Goal: Task Accomplishment & Management: Manage account settings

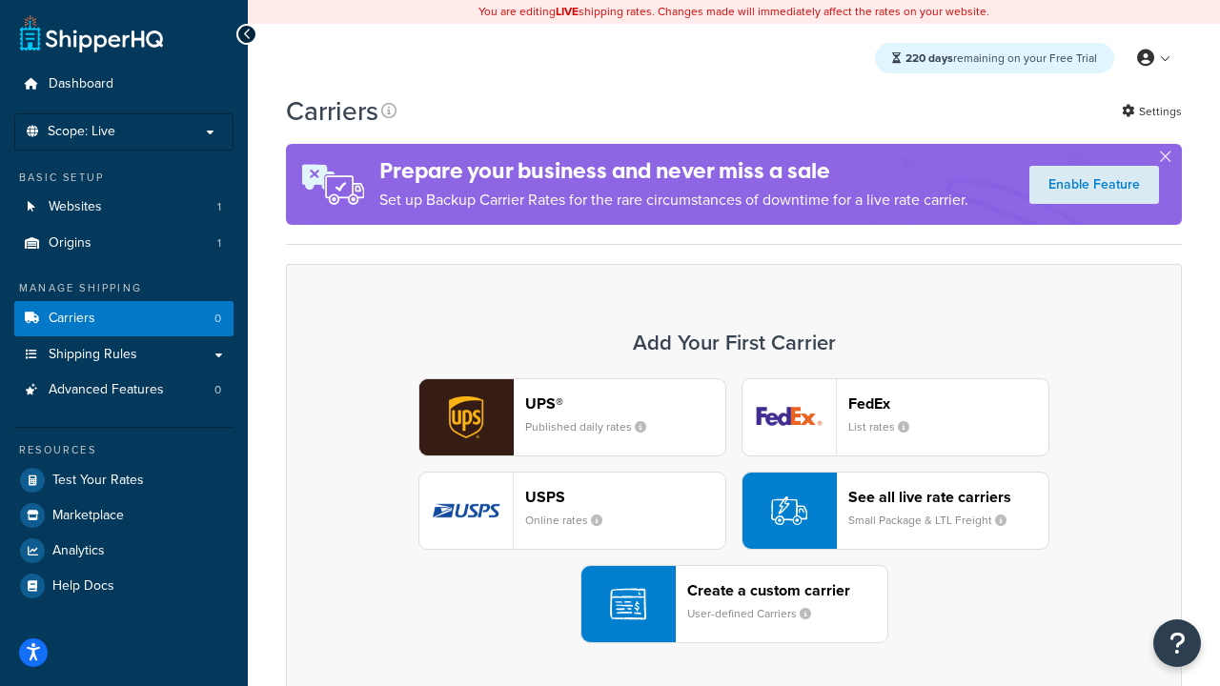
click at [734, 511] on div "UPS® Published daily rates FedEx List rates USPS Online rates See all live rate…" at bounding box center [734, 510] width 856 height 265
click at [948, 403] on header "FedEx" at bounding box center [948, 403] width 200 height 18
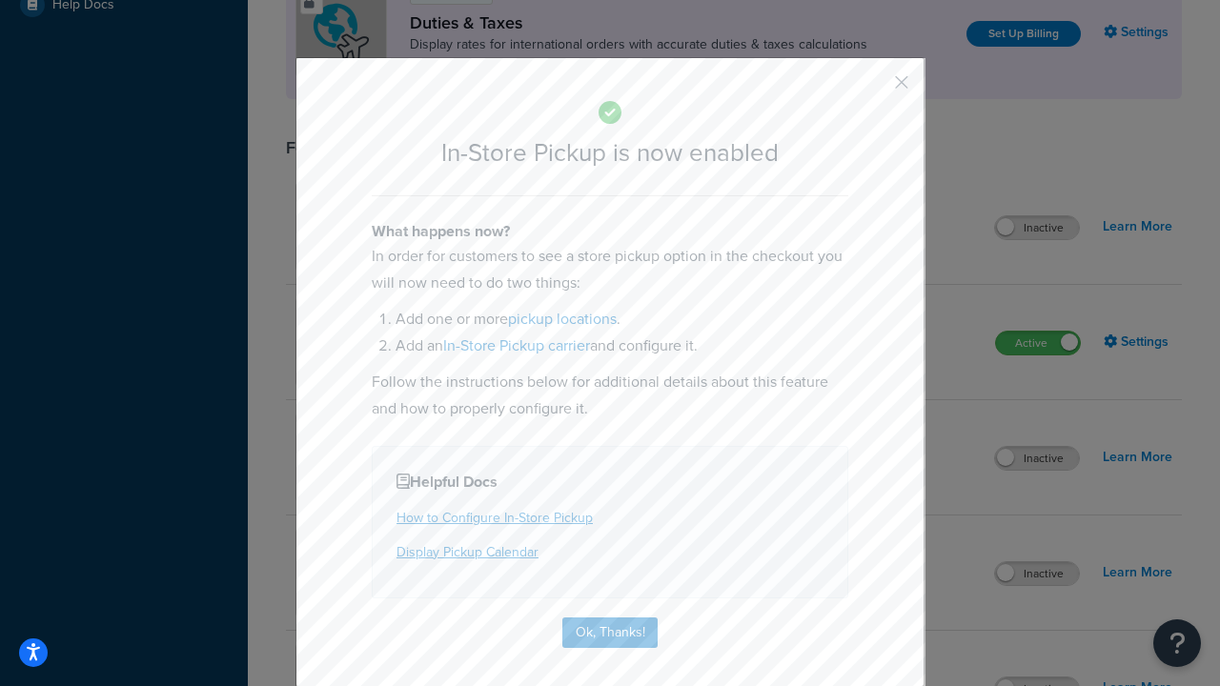
click at [873, 89] on button "button" at bounding box center [873, 89] width 5 height 5
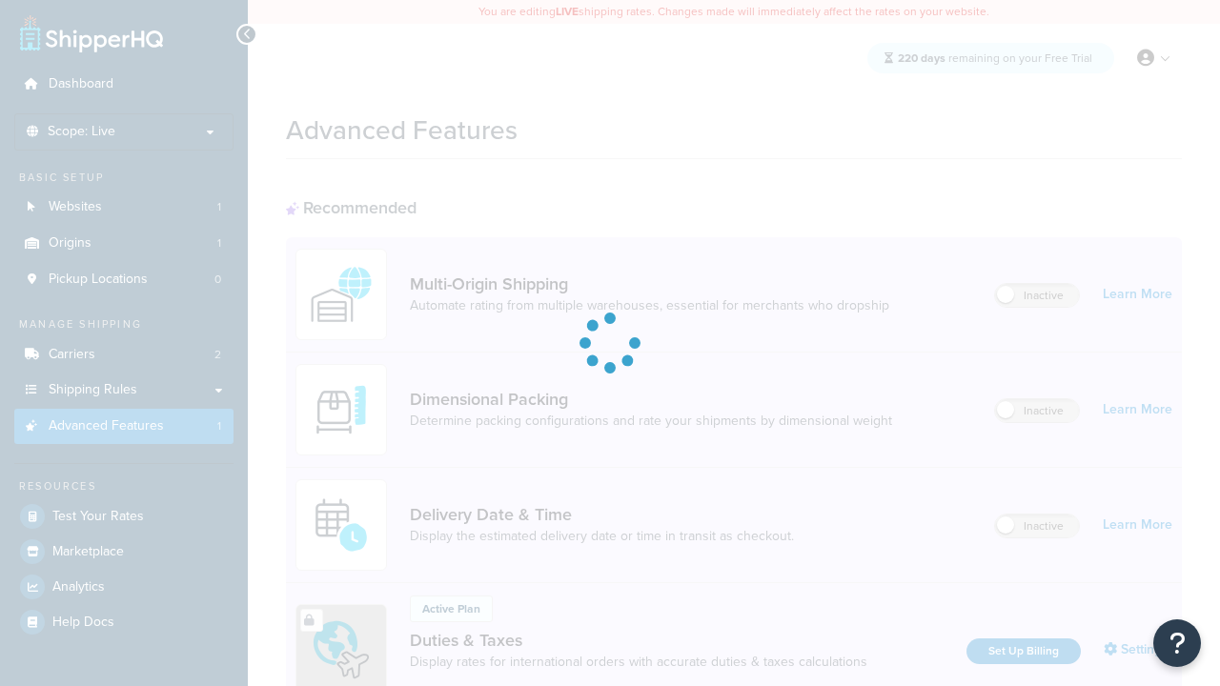
scroll to position [617, 0]
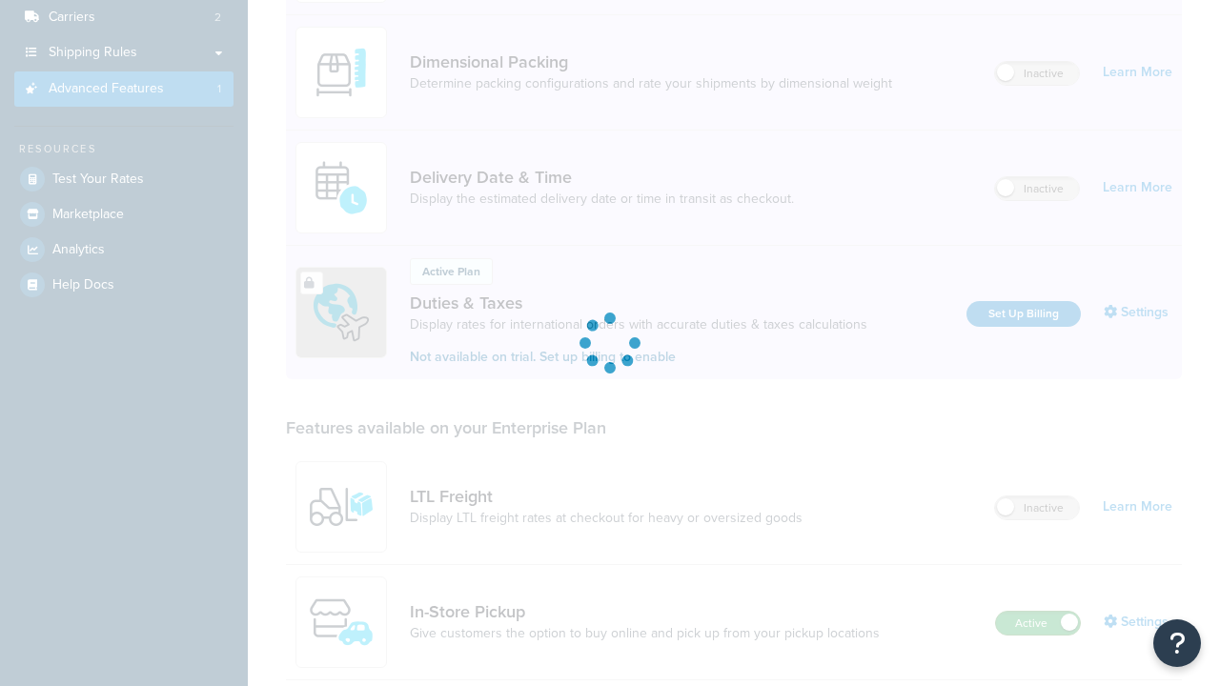
click at [1038, 612] on label "Active" at bounding box center [1038, 623] width 84 height 23
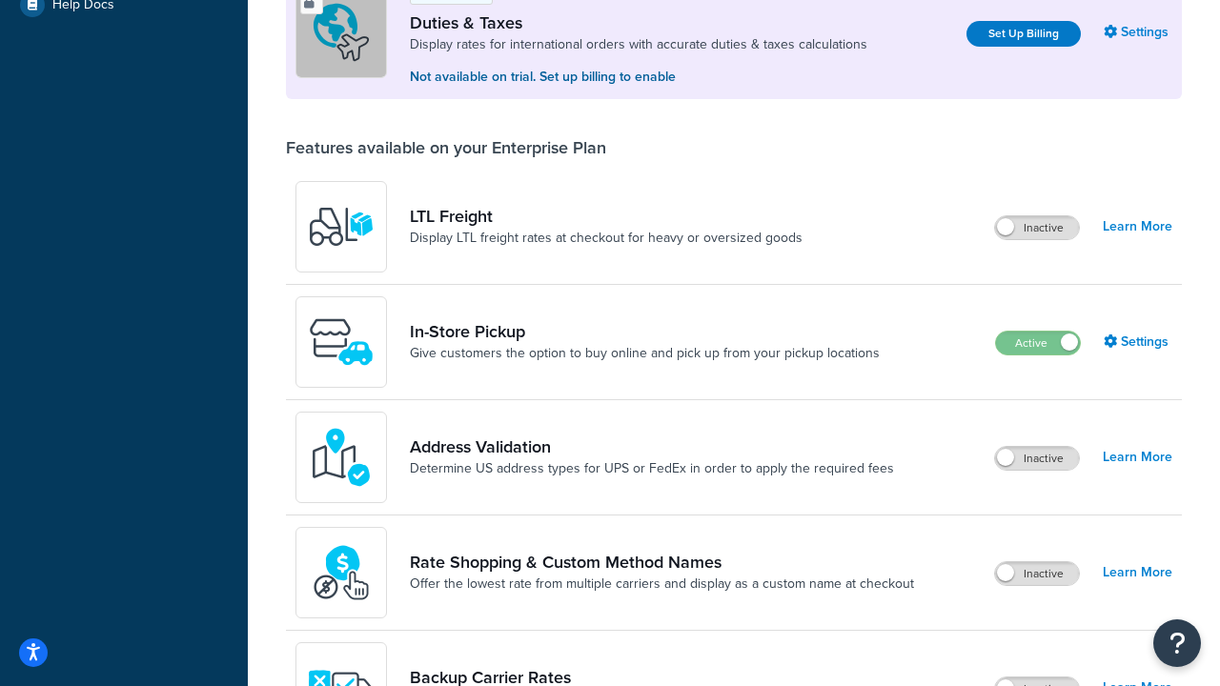
scroll to position [581, 0]
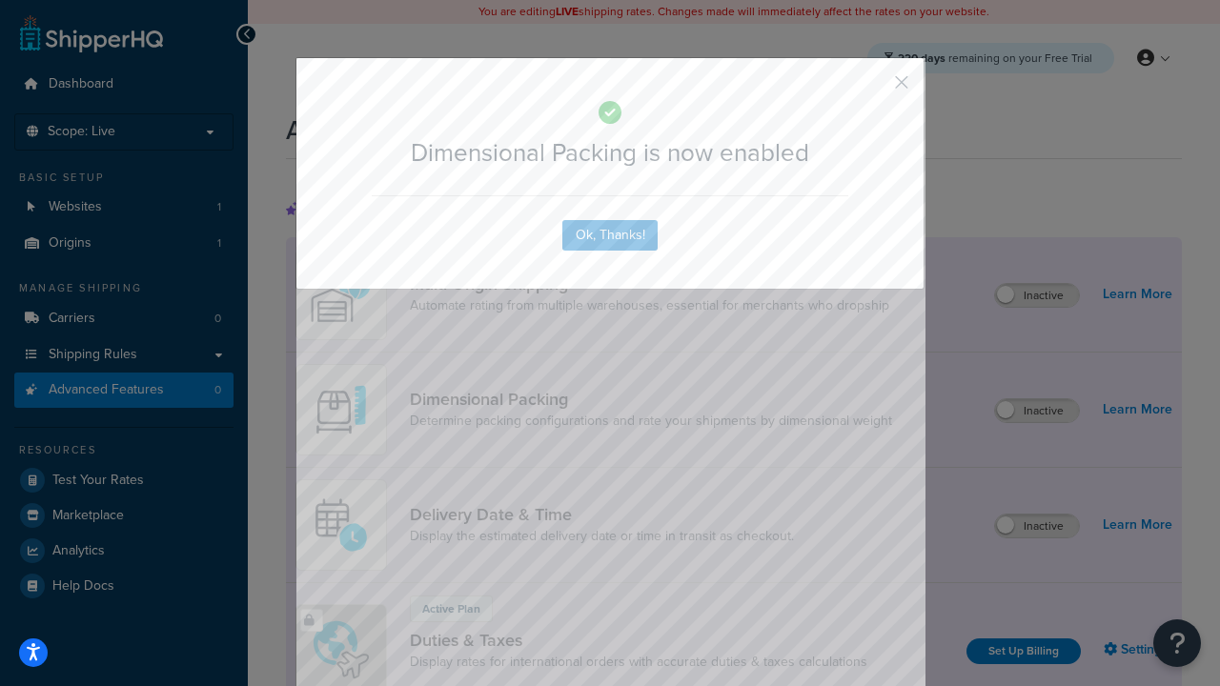
click at [873, 87] on button "button" at bounding box center [873, 89] width 5 height 5
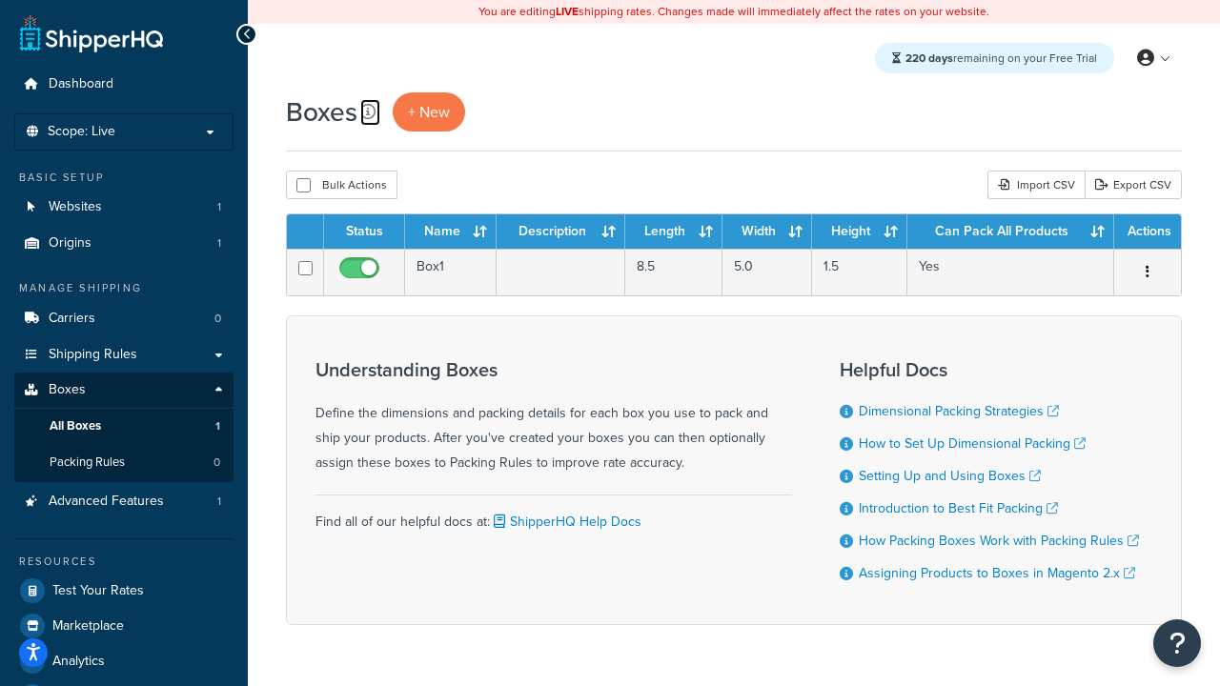
click at [368, 111] on icon at bounding box center [367, 111] width 15 height 15
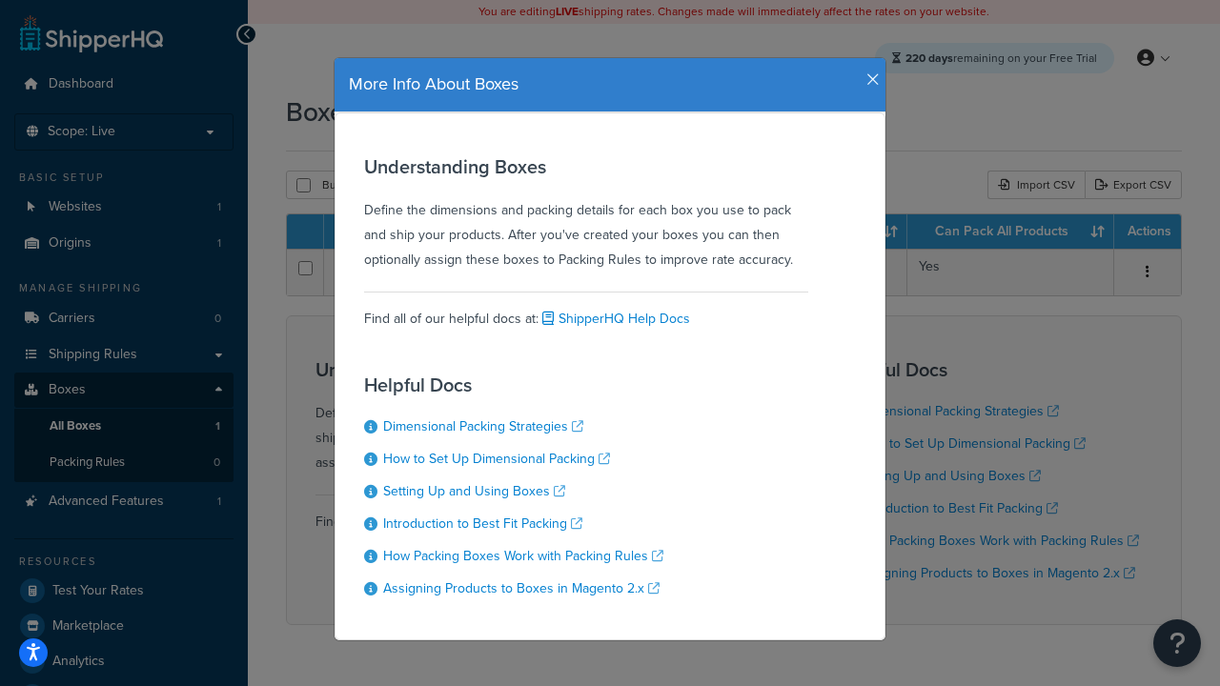
click at [868, 72] on icon "button" at bounding box center [872, 79] width 13 height 17
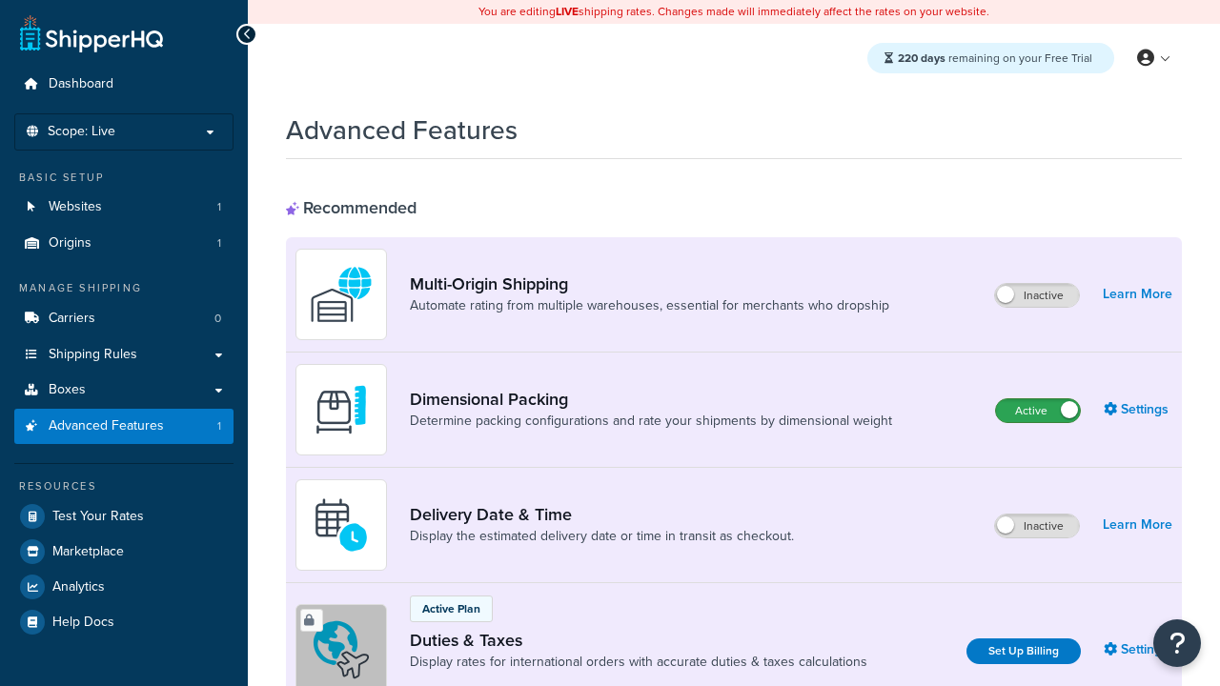
click at [1038, 411] on label "Active" at bounding box center [1038, 410] width 84 height 23
